Goal: Check status: Check status

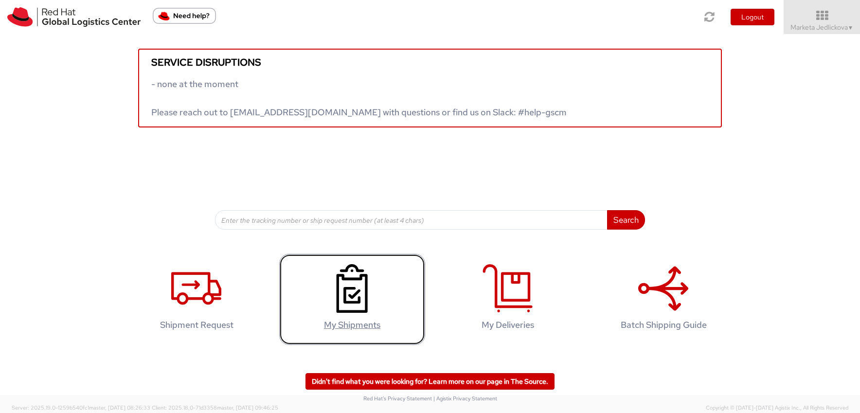
click at [330, 305] on icon at bounding box center [352, 288] width 50 height 49
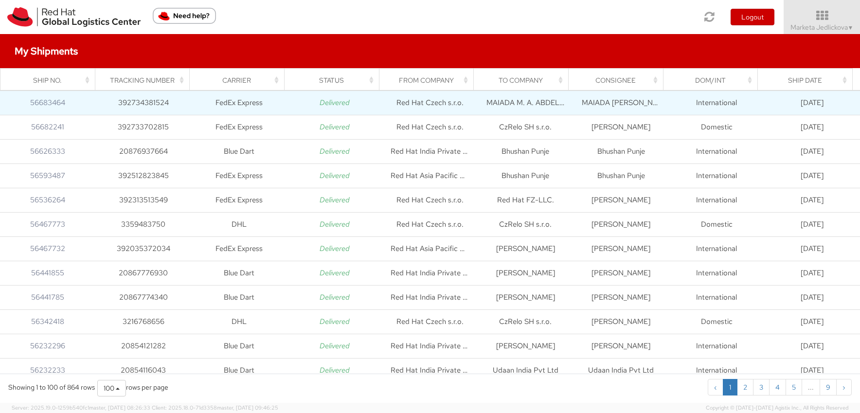
click at [154, 106] on td "392734381524" at bounding box center [142, 103] width 95 height 24
click at [275, 106] on td "FedEx Express" at bounding box center [238, 103] width 95 height 24
click at [124, 101] on td "392734381524" at bounding box center [142, 103] width 95 height 24
click at [149, 108] on td "392734381524" at bounding box center [142, 103] width 95 height 24
click at [505, 105] on td "MAIADA M. A. ABDELBARY" at bounding box center [524, 103] width 95 height 24
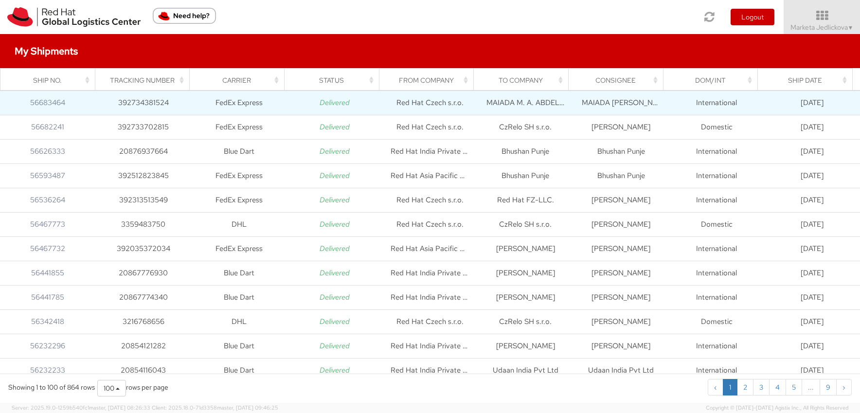
click at [552, 106] on td "MAIADA M. A. ABDELBARY" at bounding box center [524, 103] width 95 height 24
click at [237, 101] on td "FedEx Express" at bounding box center [238, 103] width 95 height 24
click at [68, 103] on td "56683464" at bounding box center [47, 103] width 95 height 24
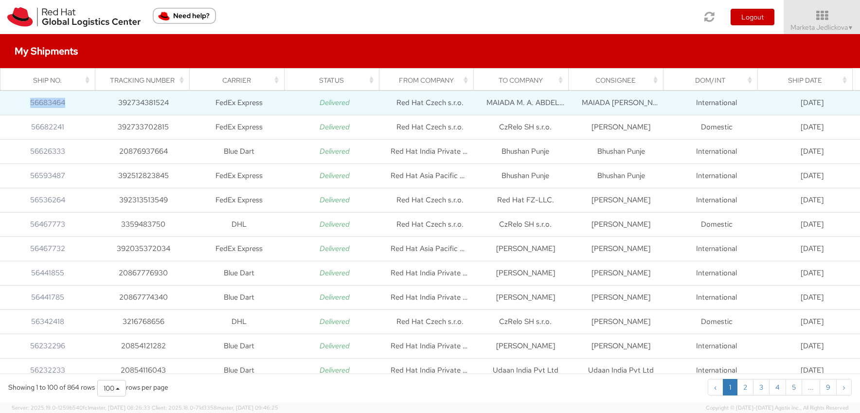
copy link "56683464"
